Goal: Task Accomplishment & Management: Complete application form

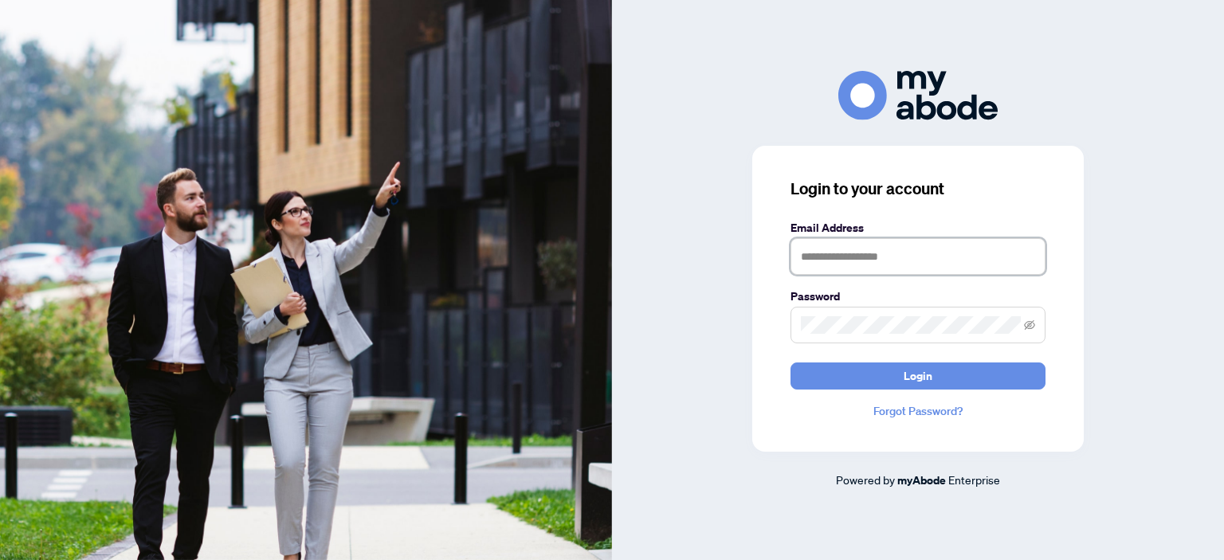
click at [833, 254] on input "text" at bounding box center [917, 256] width 255 height 37
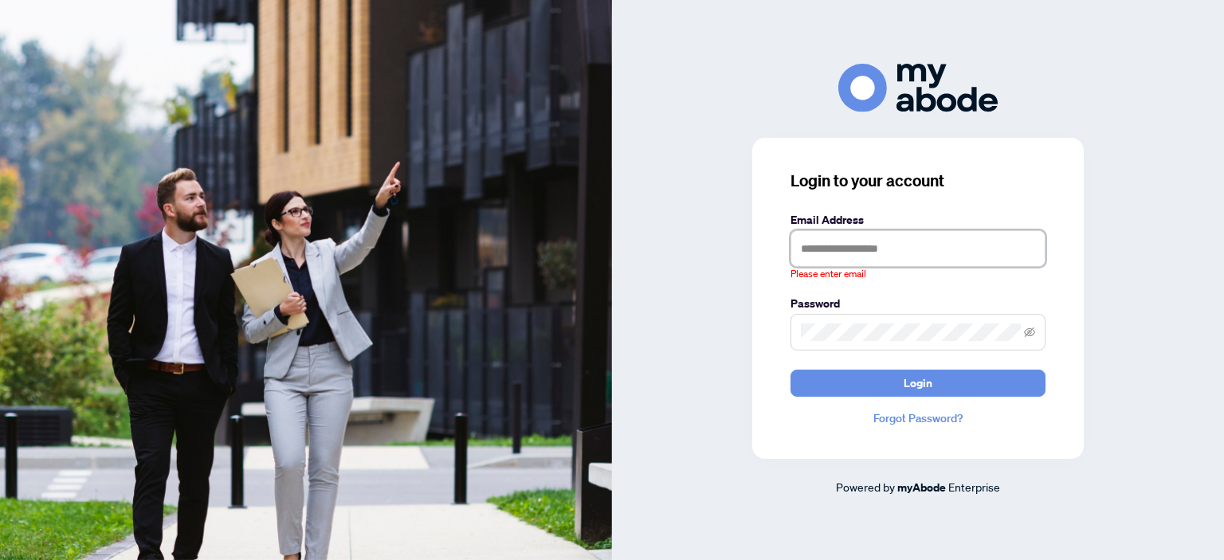
type input "**********"
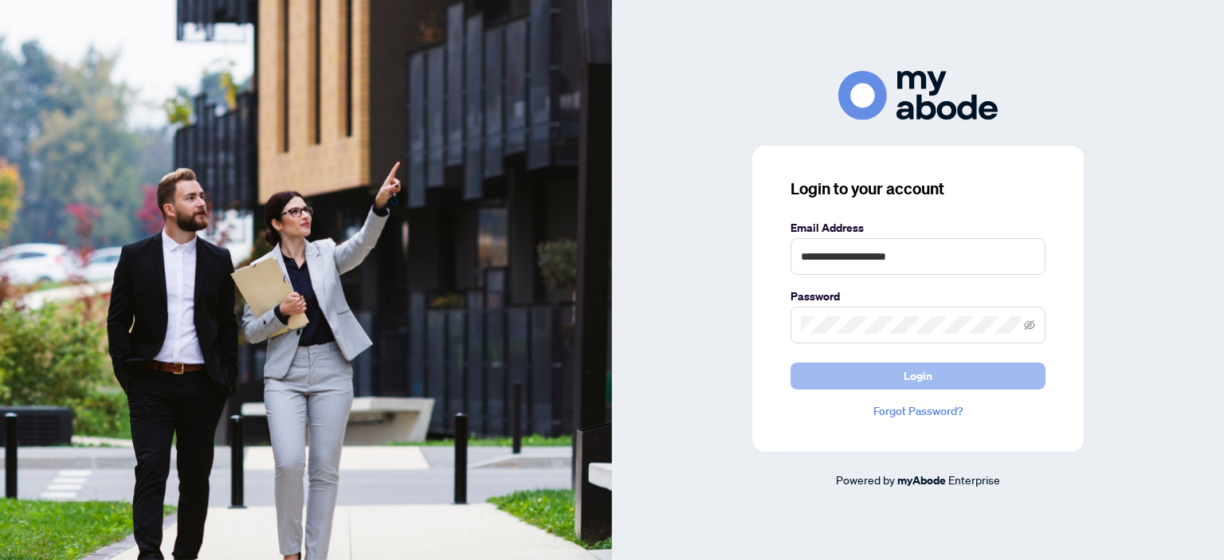
click at [938, 377] on button "Login" at bounding box center [917, 375] width 255 height 27
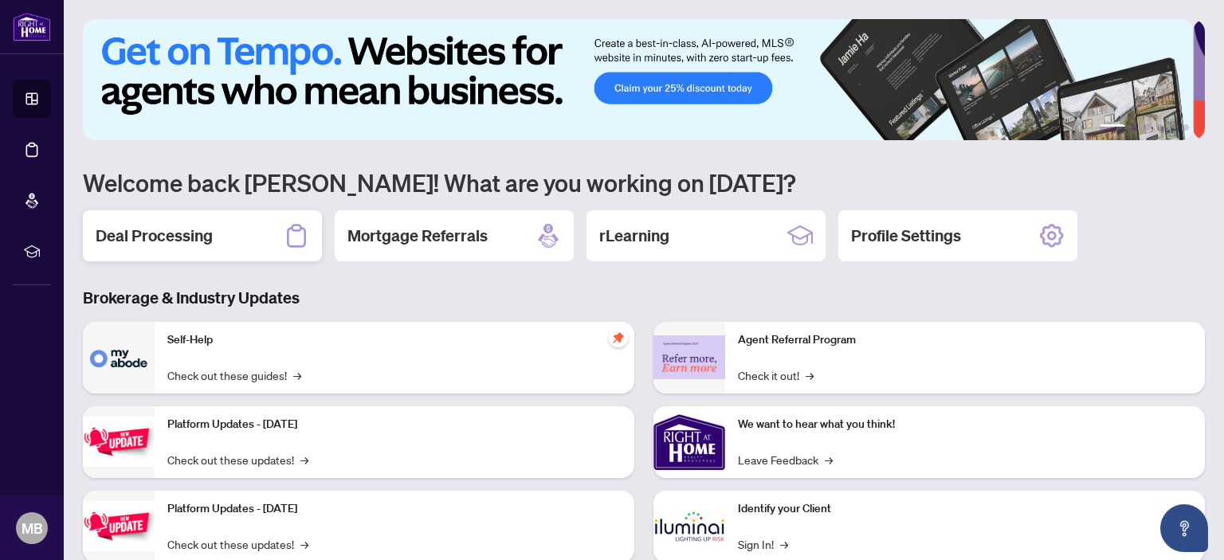
click at [197, 239] on h2 "Deal Processing" at bounding box center [154, 236] width 117 height 22
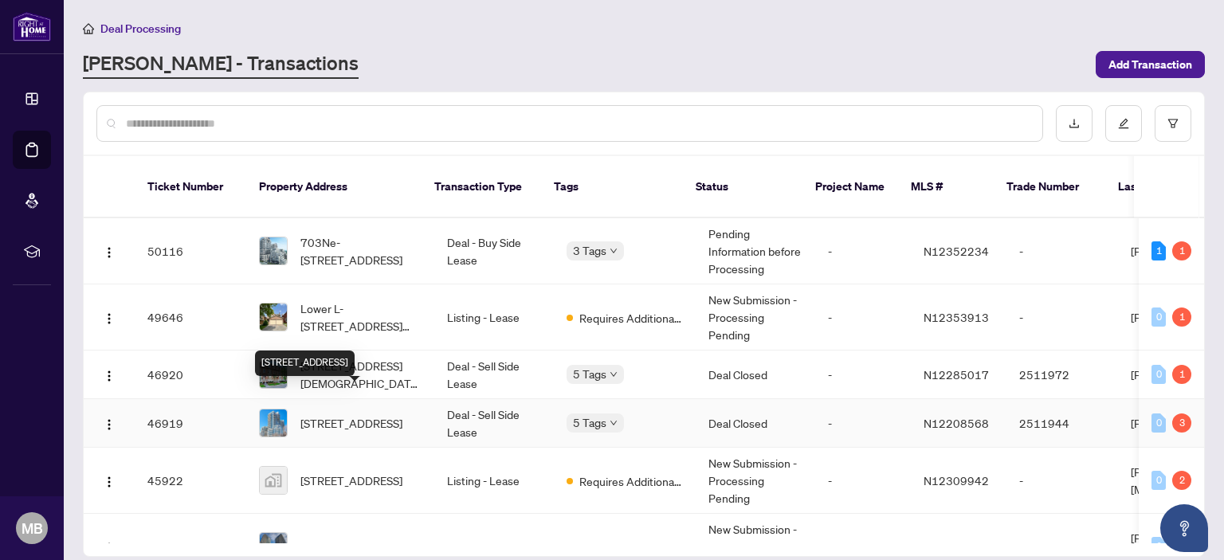
click at [344, 414] on span "602-9205 Yonge St, Richmond Hill, Ontario L4C 1V5, Canada" at bounding box center [351, 423] width 102 height 18
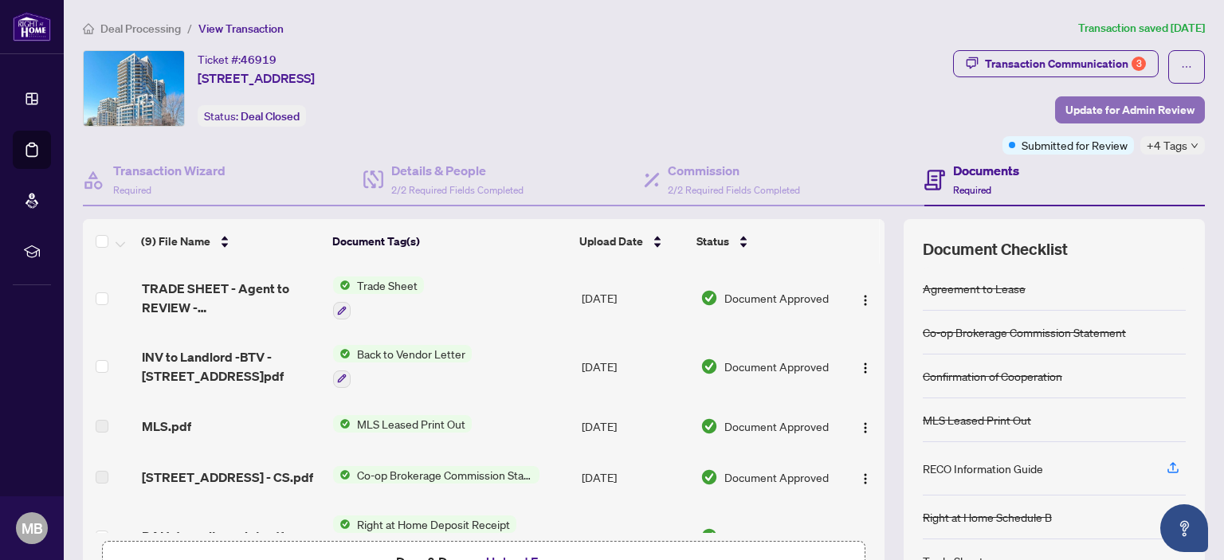
click at [1118, 112] on span "Update for Admin Review" at bounding box center [1129, 109] width 129 height 25
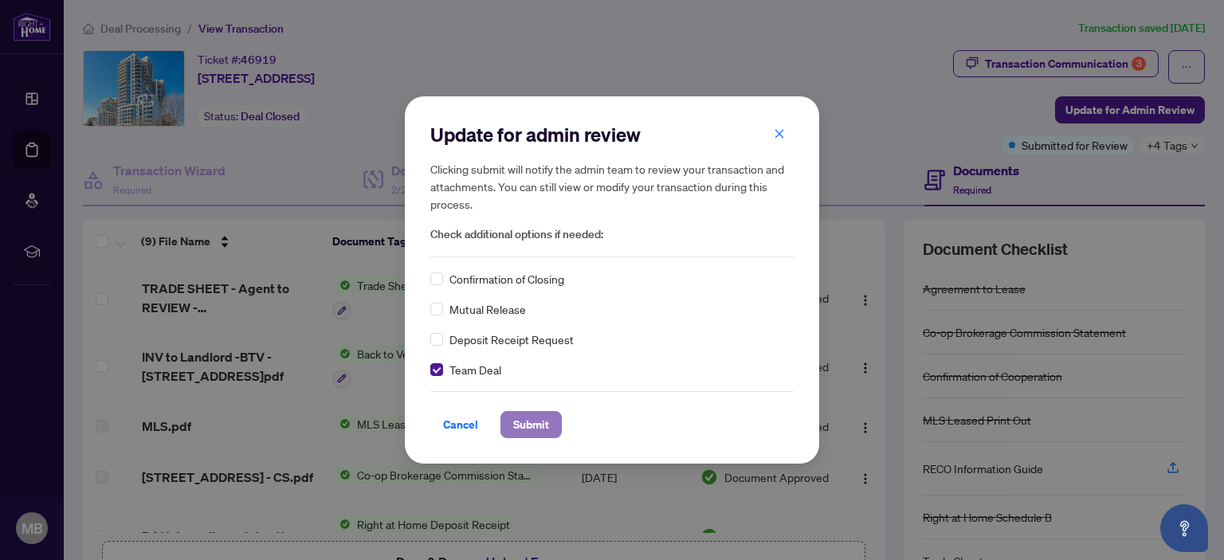
click at [519, 429] on span "Submit" at bounding box center [531, 424] width 36 height 25
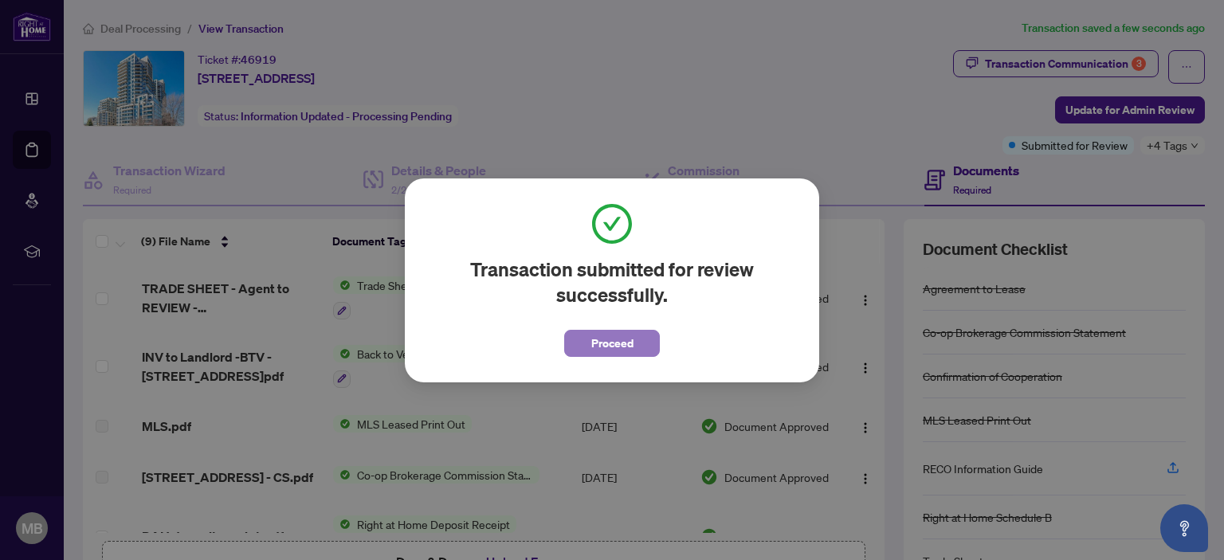
click at [617, 347] on span "Proceed" at bounding box center [612, 343] width 42 height 25
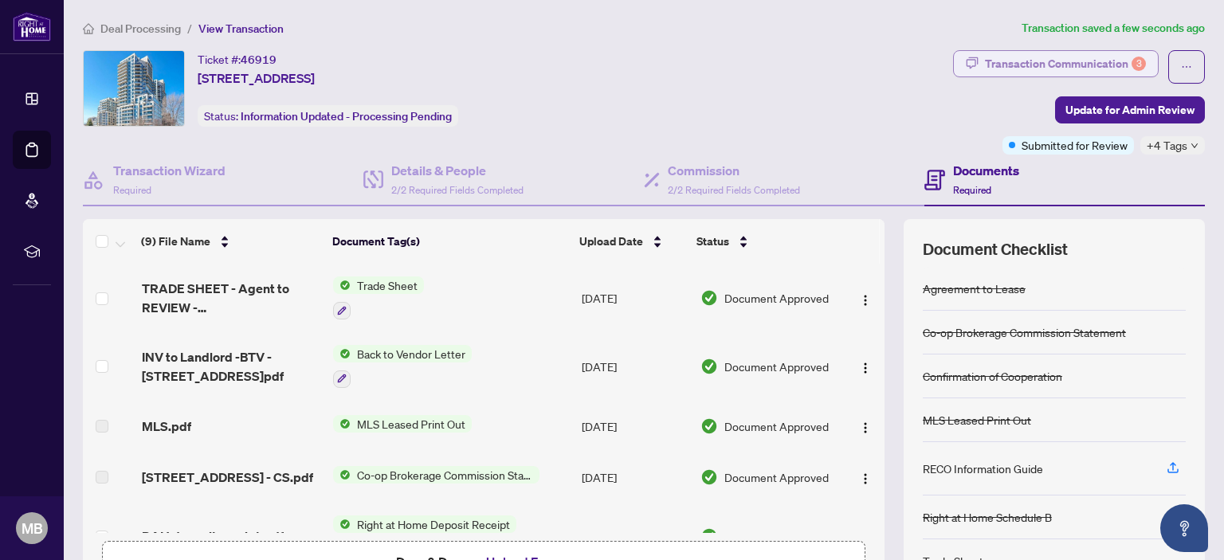
click at [1038, 71] on div "Transaction Communication 3" at bounding box center [1065, 63] width 161 height 25
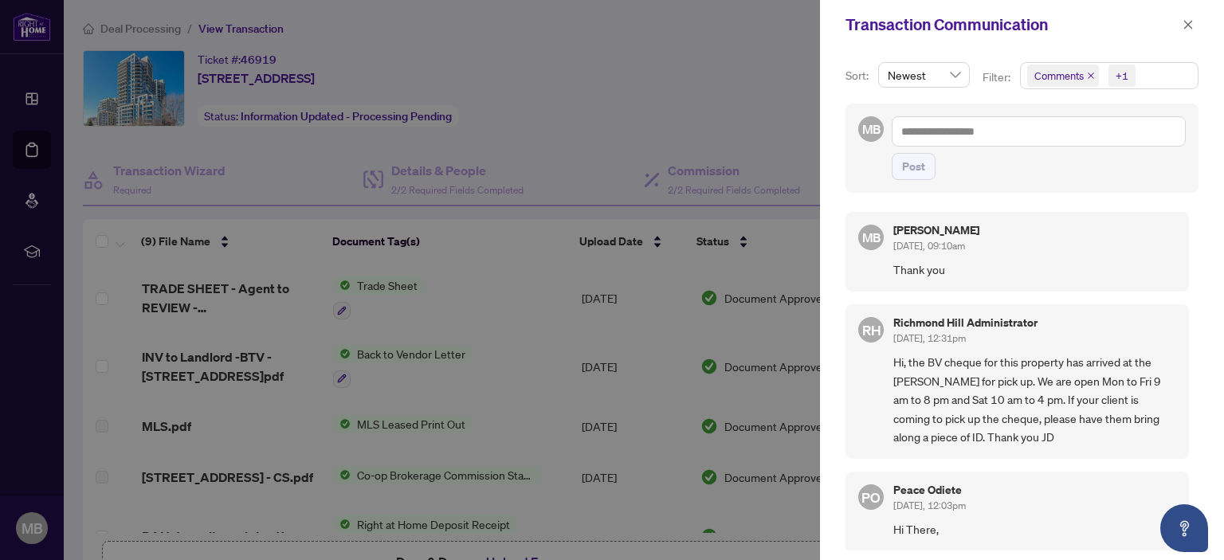
click at [644, 104] on div at bounding box center [612, 280] width 1224 height 560
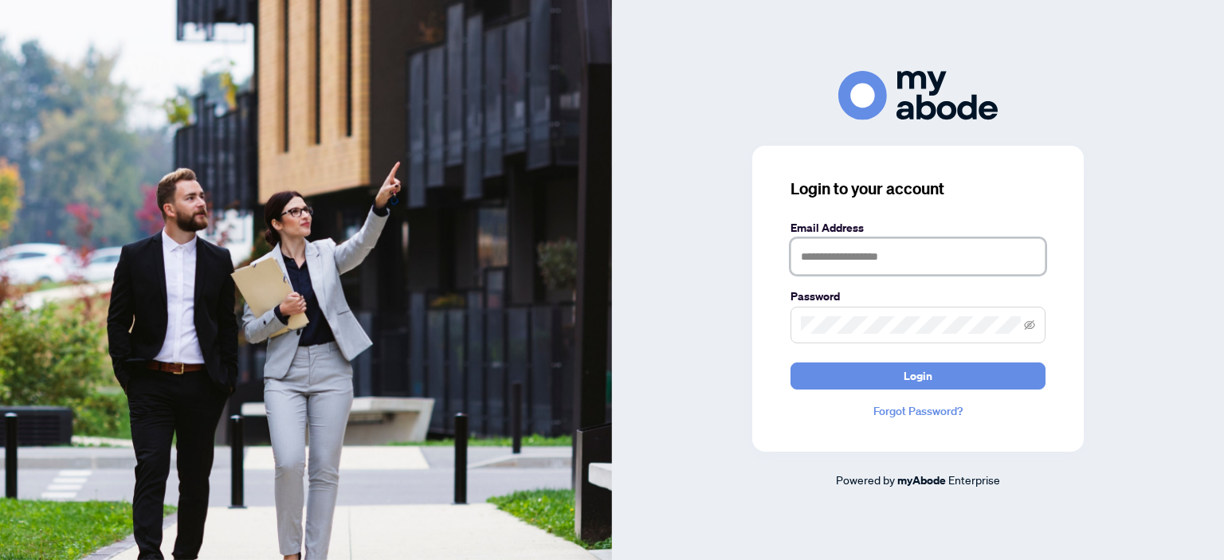
click at [828, 258] on input "text" at bounding box center [917, 256] width 255 height 37
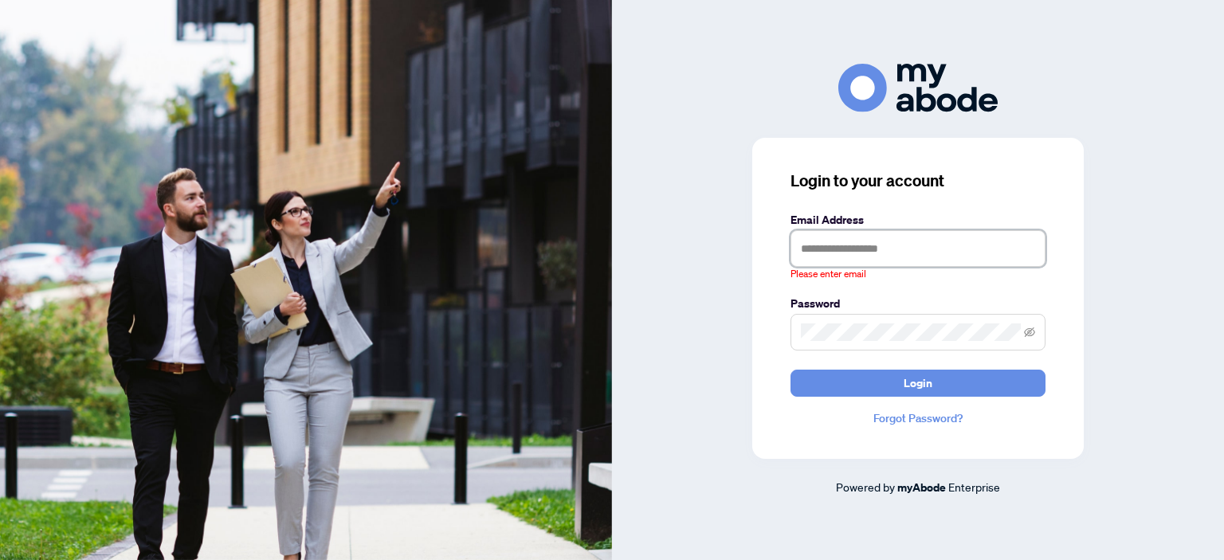
type input "**********"
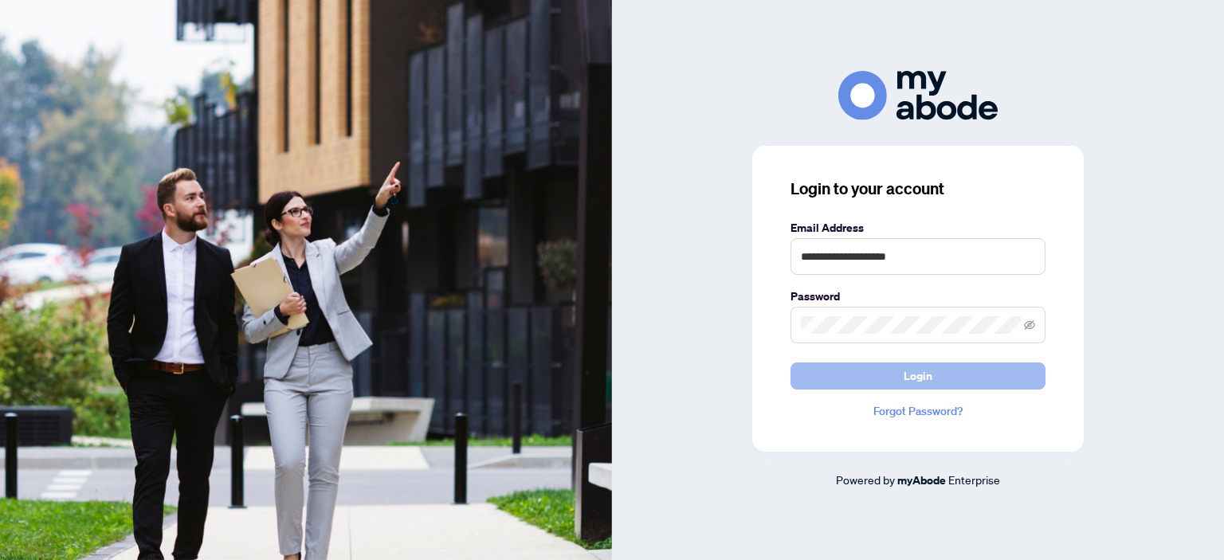
click at [927, 378] on span "Login" at bounding box center [917, 375] width 29 height 25
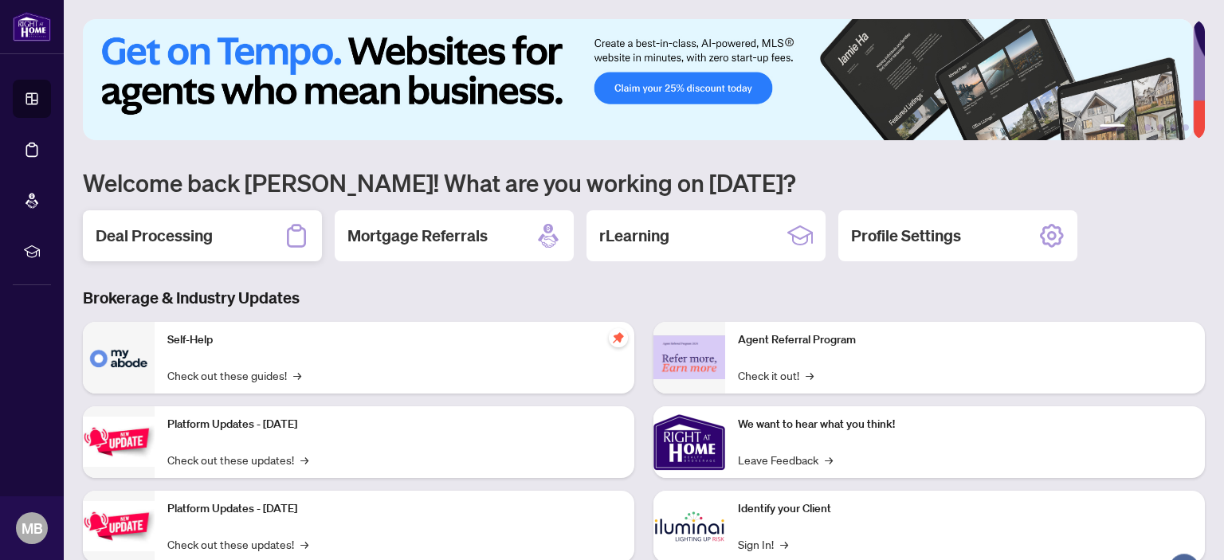
click at [202, 241] on h2 "Deal Processing" at bounding box center [154, 236] width 117 height 22
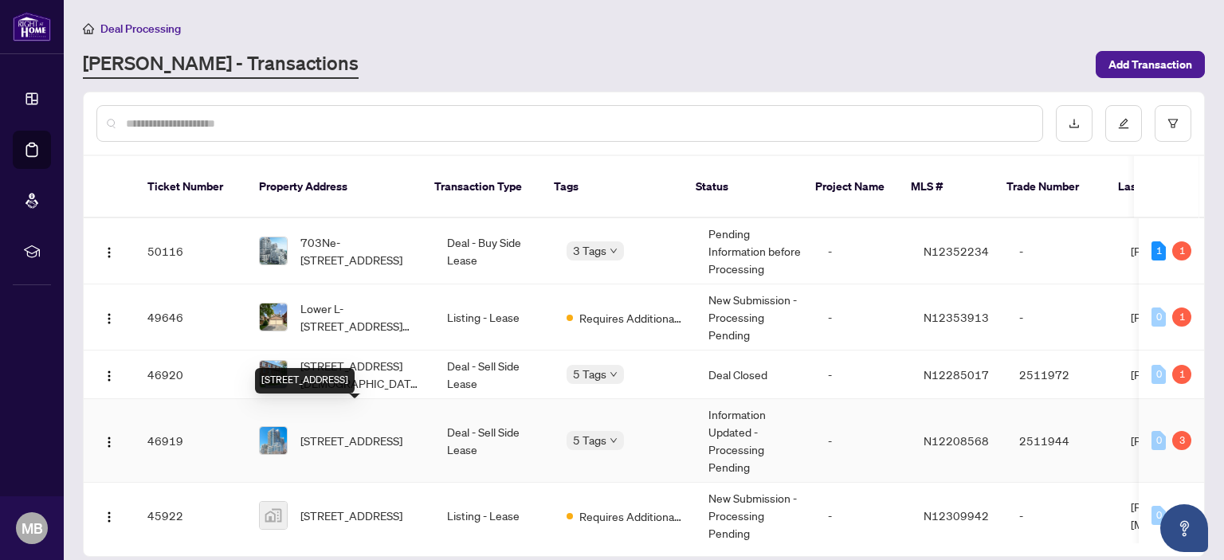
click at [368, 432] on span "[STREET_ADDRESS]" at bounding box center [351, 441] width 102 height 18
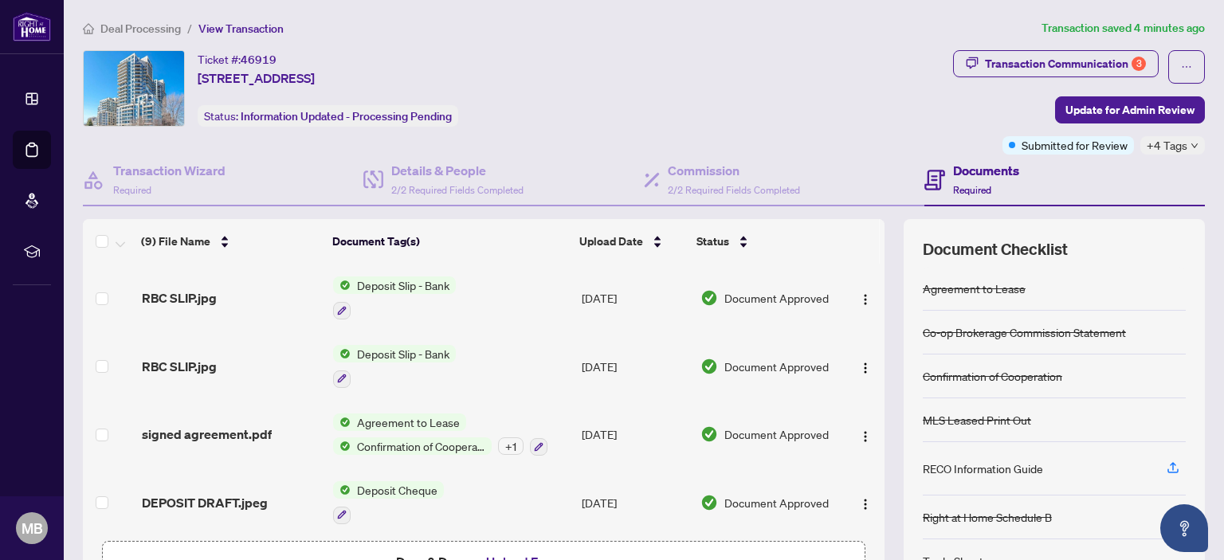
scroll to position [70, 0]
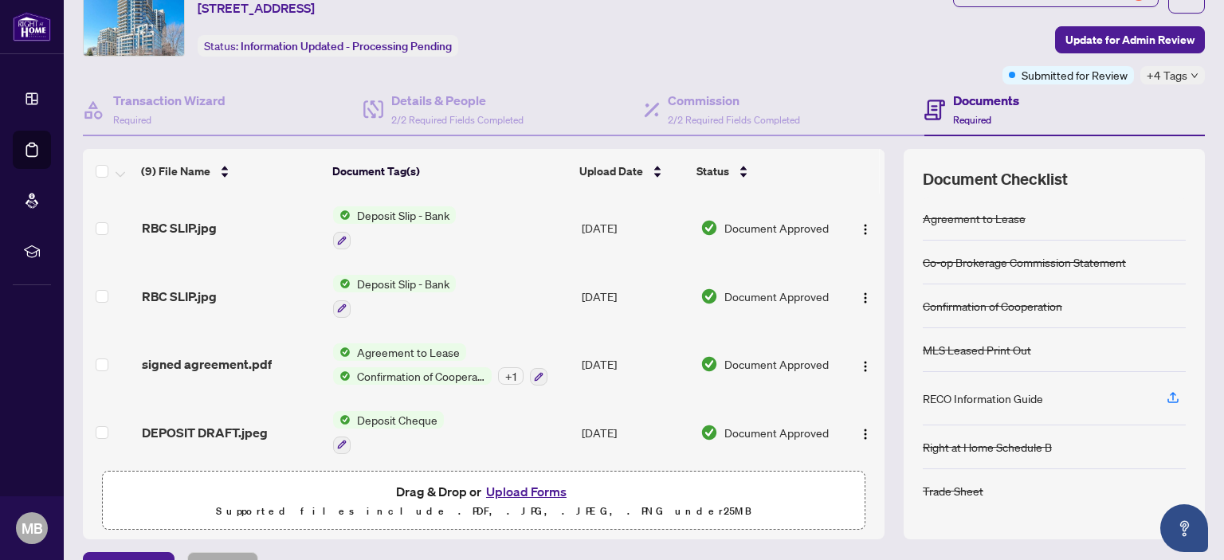
click at [394, 370] on span "Confirmation of Cooperation" at bounding box center [421, 376] width 141 height 18
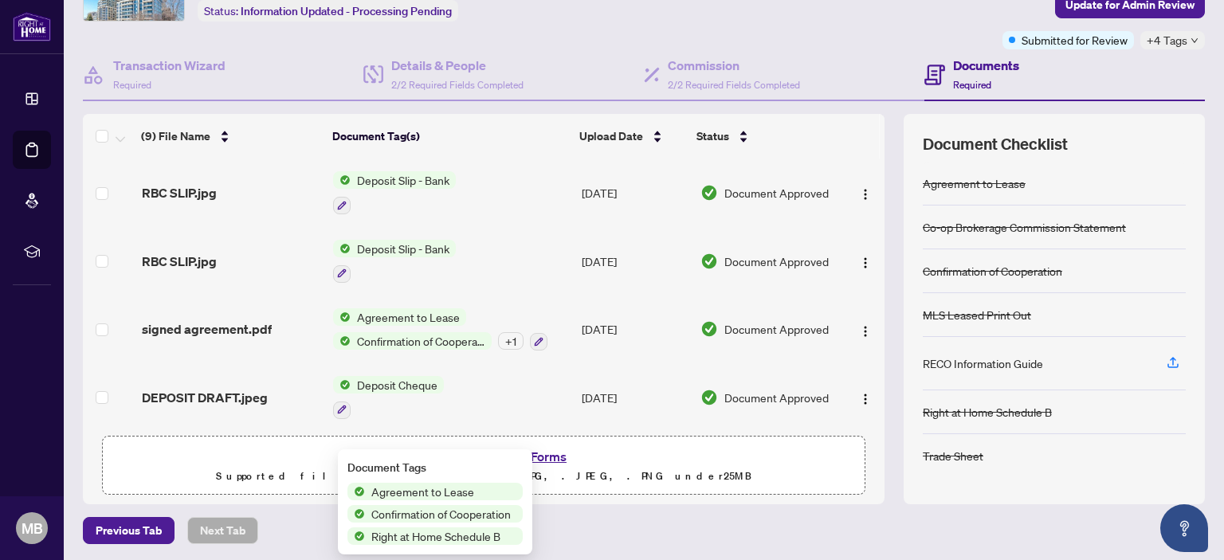
scroll to position [0, 0]
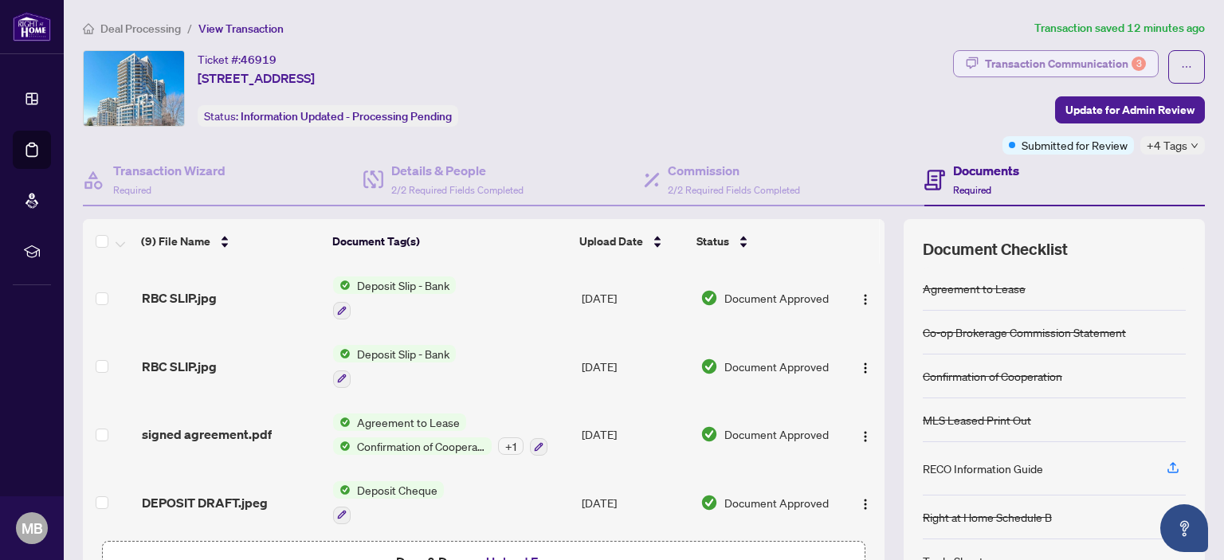
click at [1079, 57] on div "Transaction Communication 3" at bounding box center [1065, 63] width 161 height 25
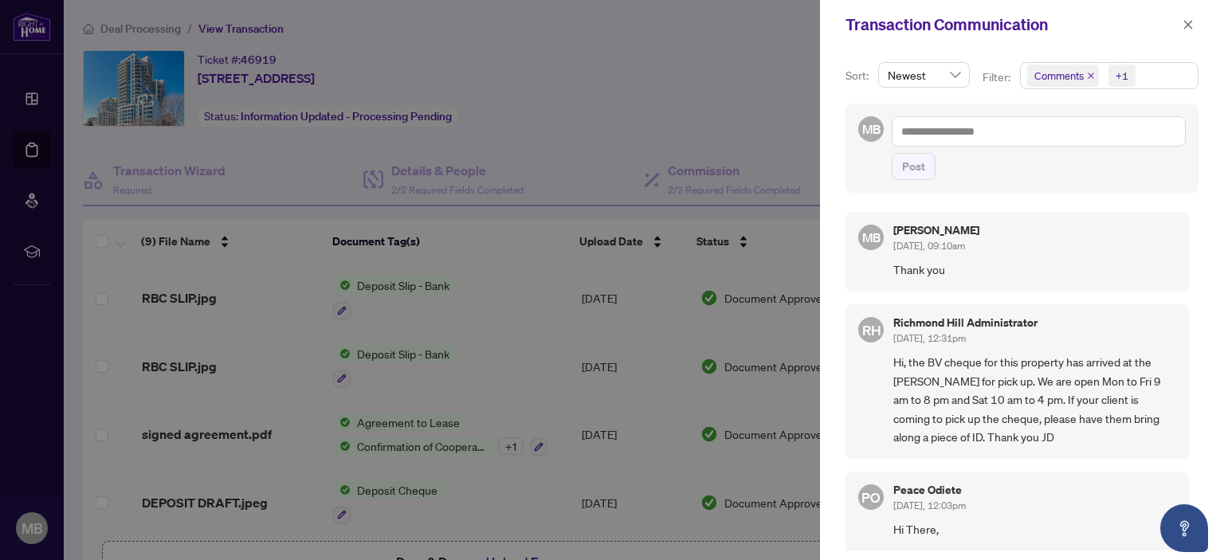
click at [666, 94] on div at bounding box center [612, 280] width 1224 height 560
click at [1191, 25] on icon "close" at bounding box center [1187, 24] width 11 height 11
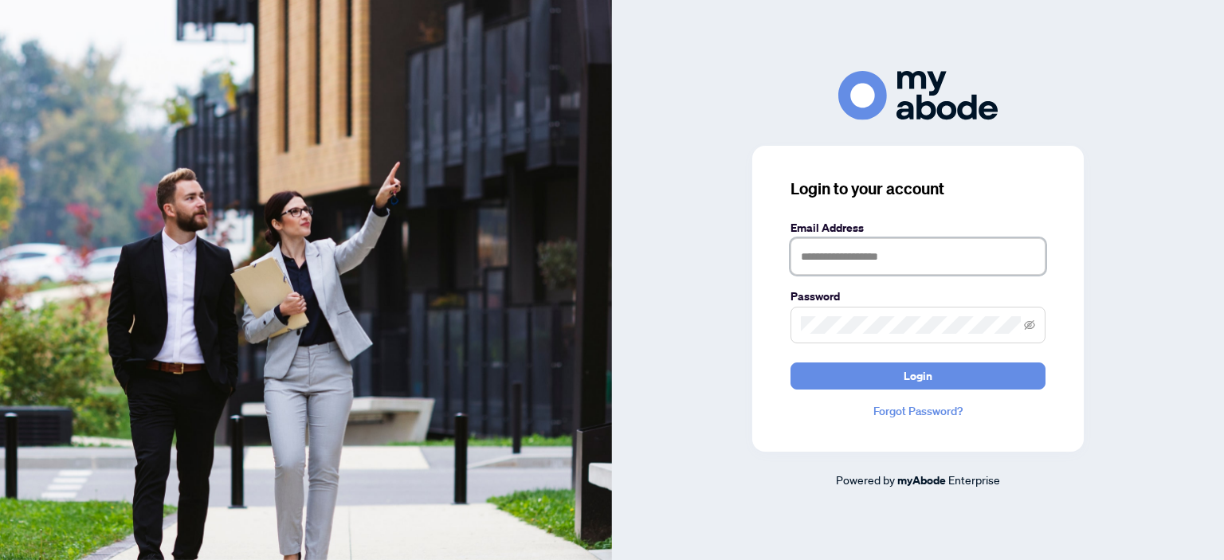
click at [872, 253] on input "text" at bounding box center [917, 256] width 255 height 37
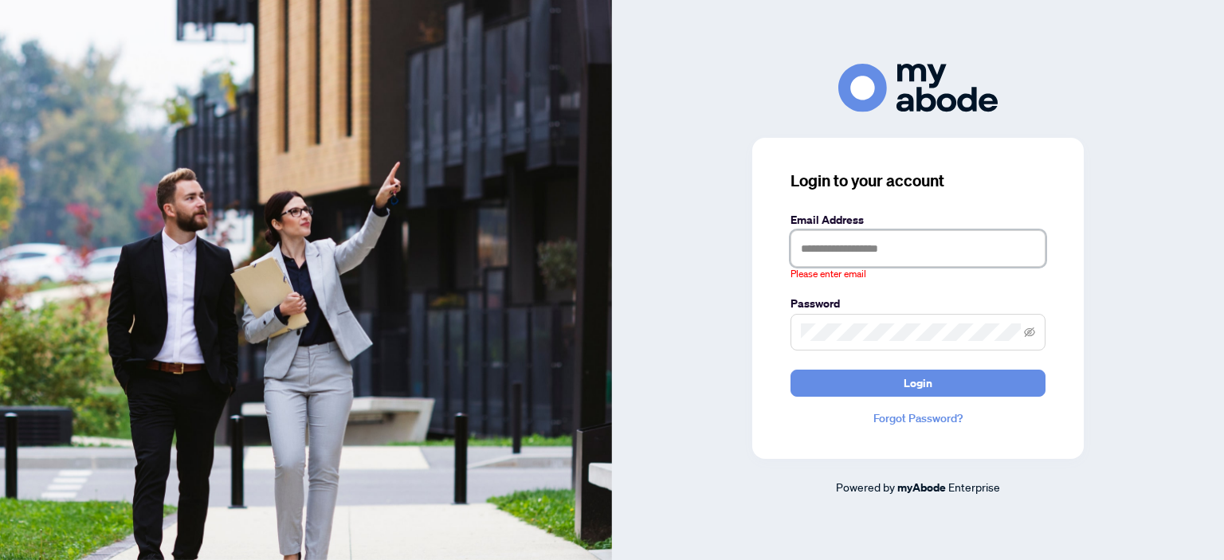
type input "**********"
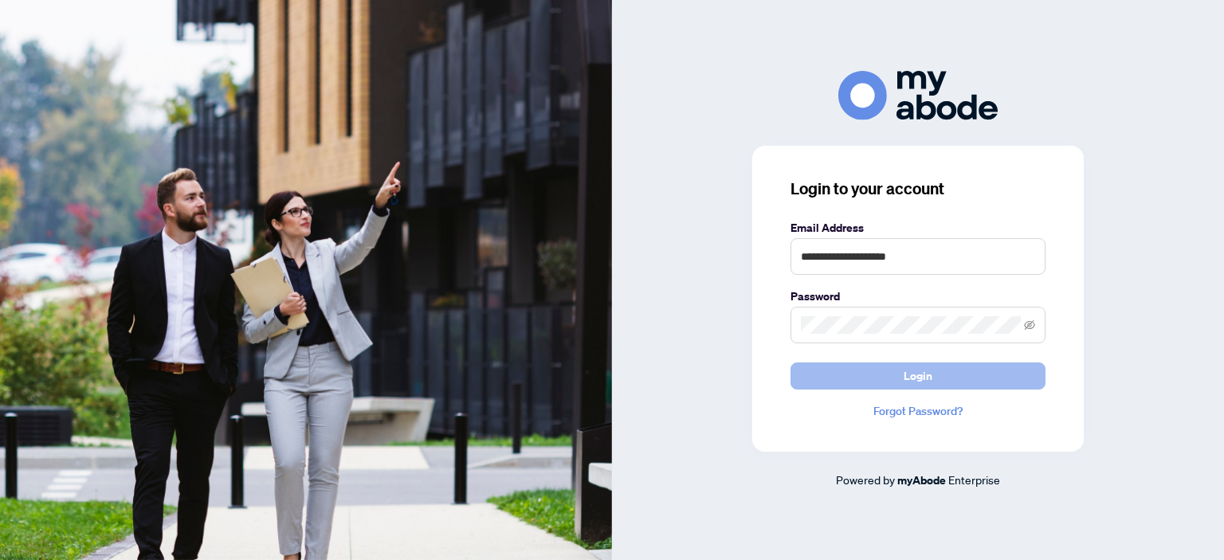
click at [922, 372] on span "Login" at bounding box center [917, 375] width 29 height 25
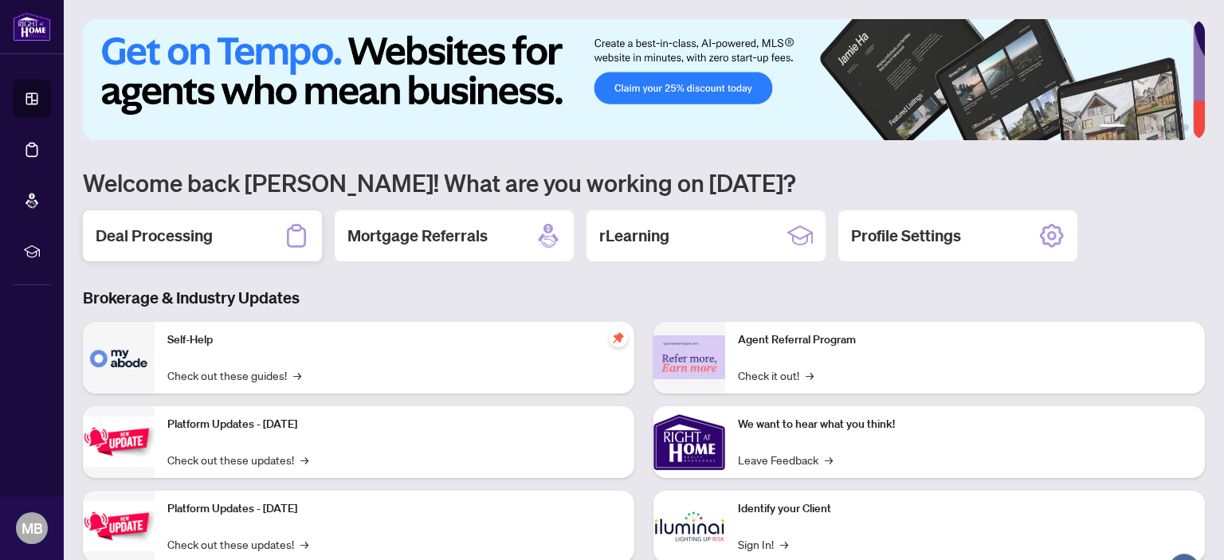
click at [194, 232] on h2 "Deal Processing" at bounding box center [154, 236] width 117 height 22
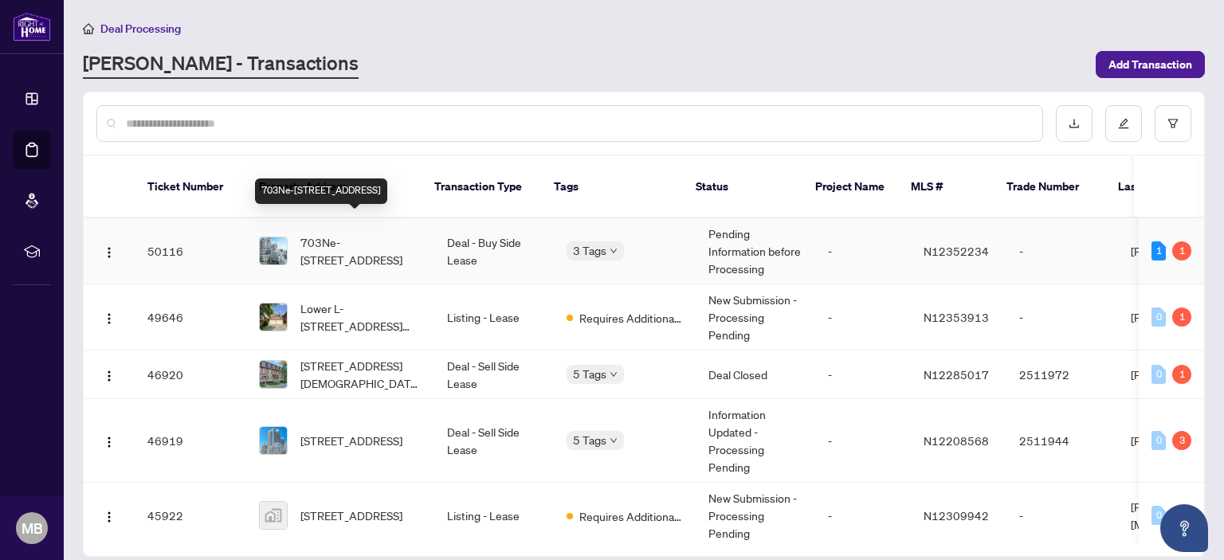
click at [374, 233] on span "703Ne-[STREET_ADDRESS]" at bounding box center [360, 250] width 121 height 35
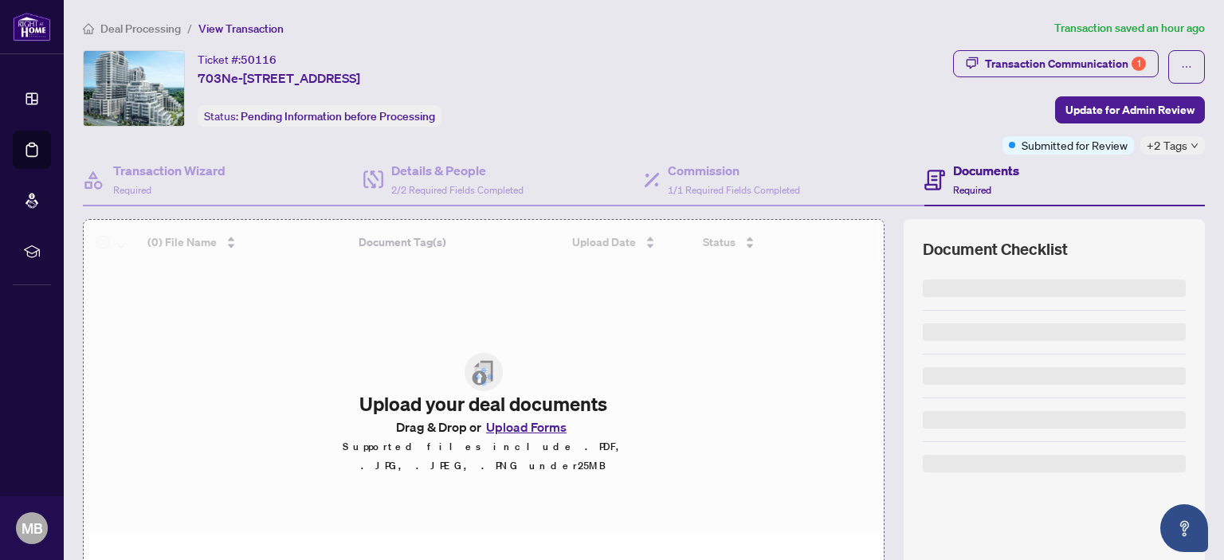
scroll to position [105, 0]
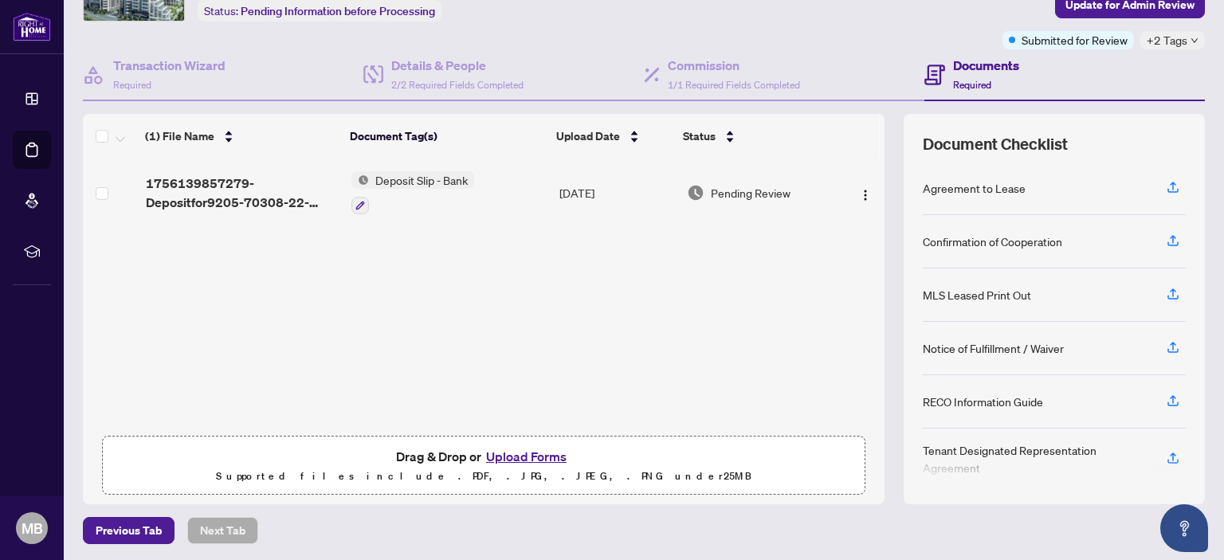
click at [535, 455] on button "Upload Forms" at bounding box center [526, 456] width 90 height 21
click at [515, 451] on button "Upload Forms" at bounding box center [526, 456] width 90 height 21
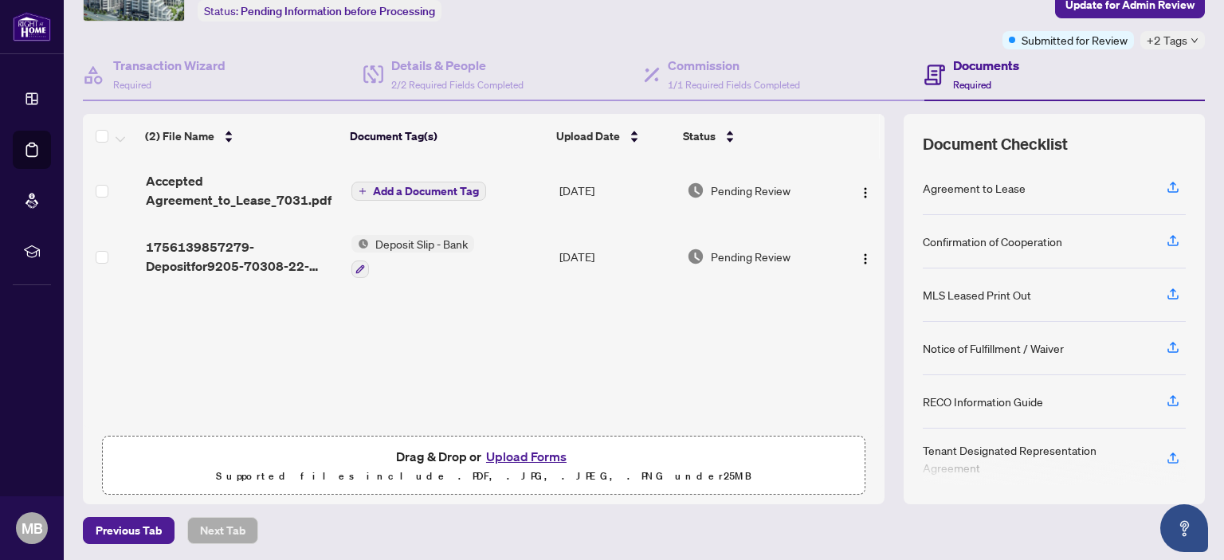
click at [539, 452] on button "Upload Forms" at bounding box center [526, 456] width 90 height 21
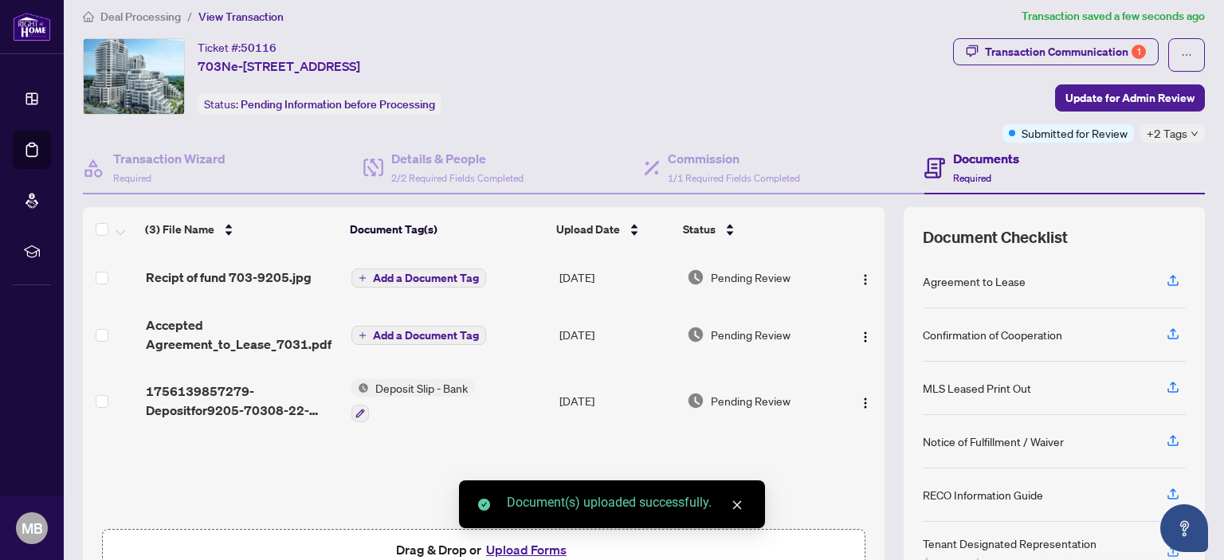
scroll to position [7, 0]
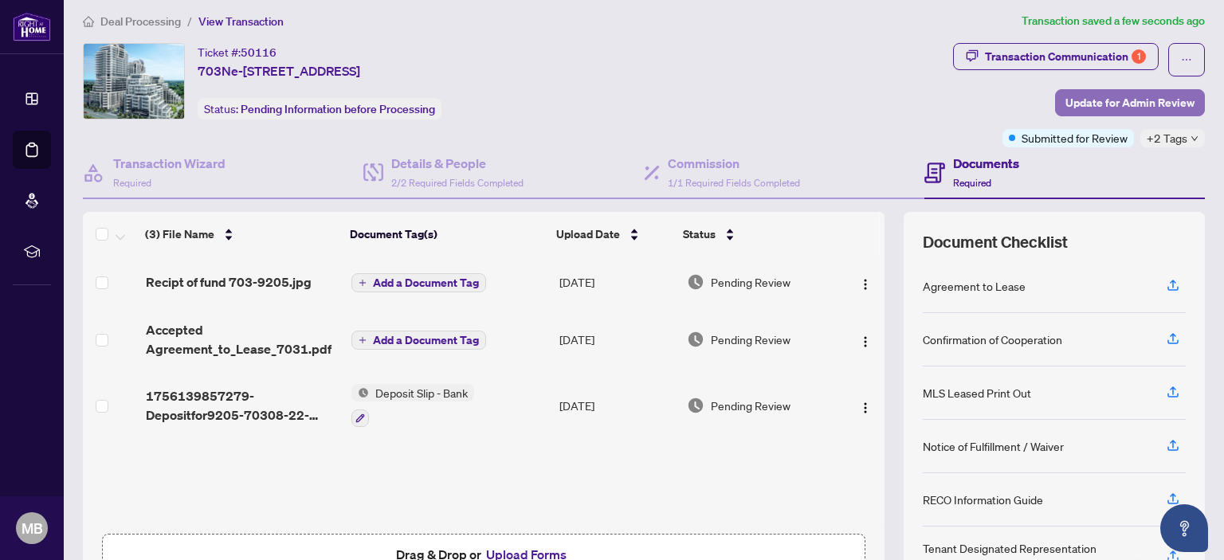
click at [1133, 98] on span "Update for Admin Review" at bounding box center [1129, 102] width 129 height 25
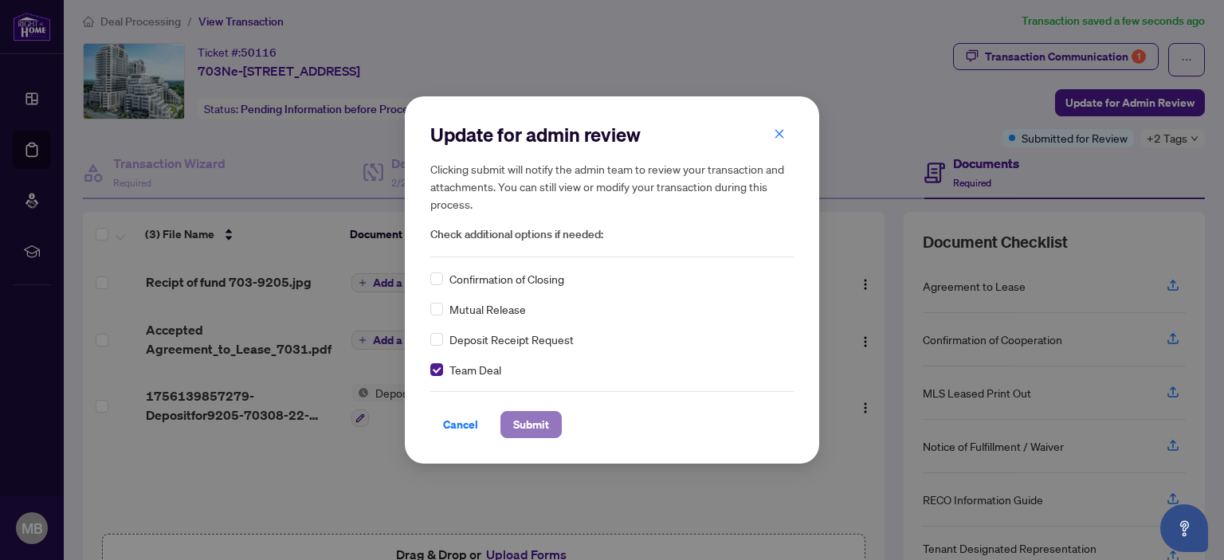
click at [539, 425] on span "Submit" at bounding box center [531, 424] width 36 height 25
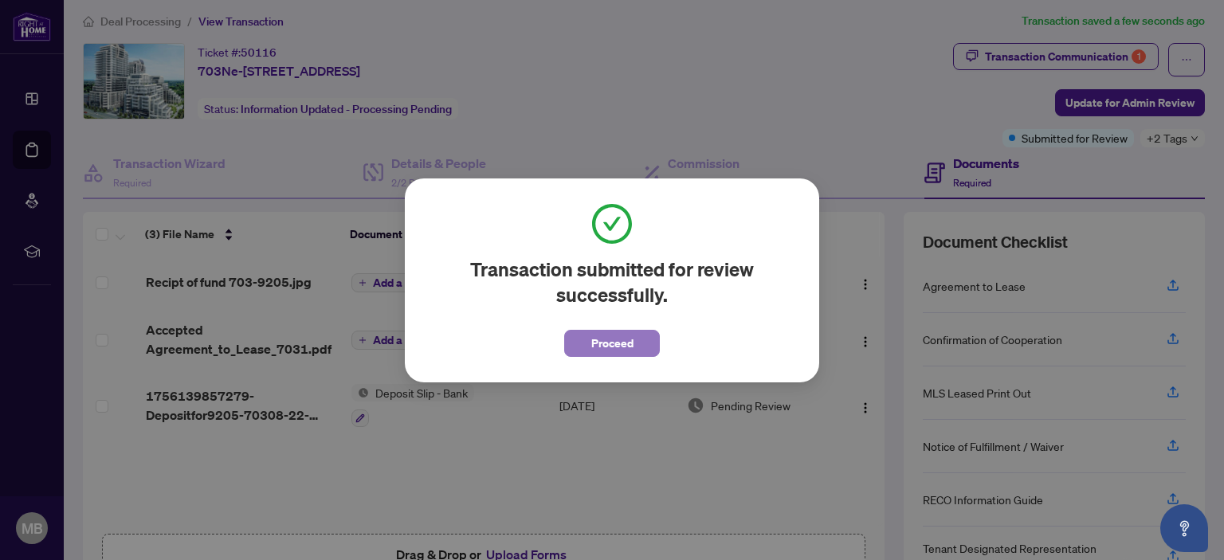
click at [618, 343] on span "Proceed" at bounding box center [612, 343] width 42 height 25
